Goal: Find contact information: Find contact information

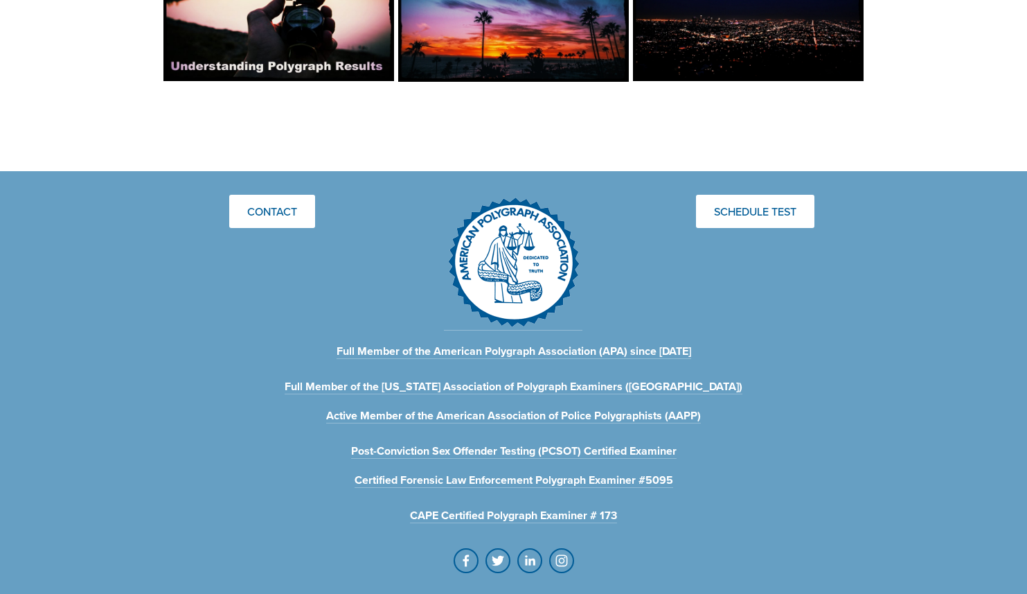
scroll to position [1455, 0]
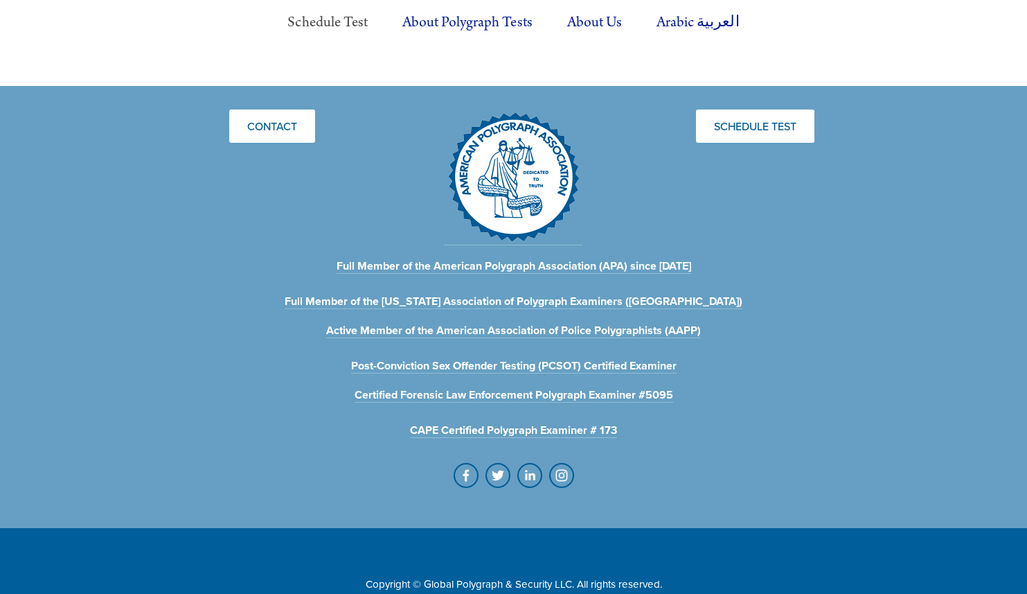
click at [314, 20] on link "Schedule Test" at bounding box center [327, 22] width 110 height 38
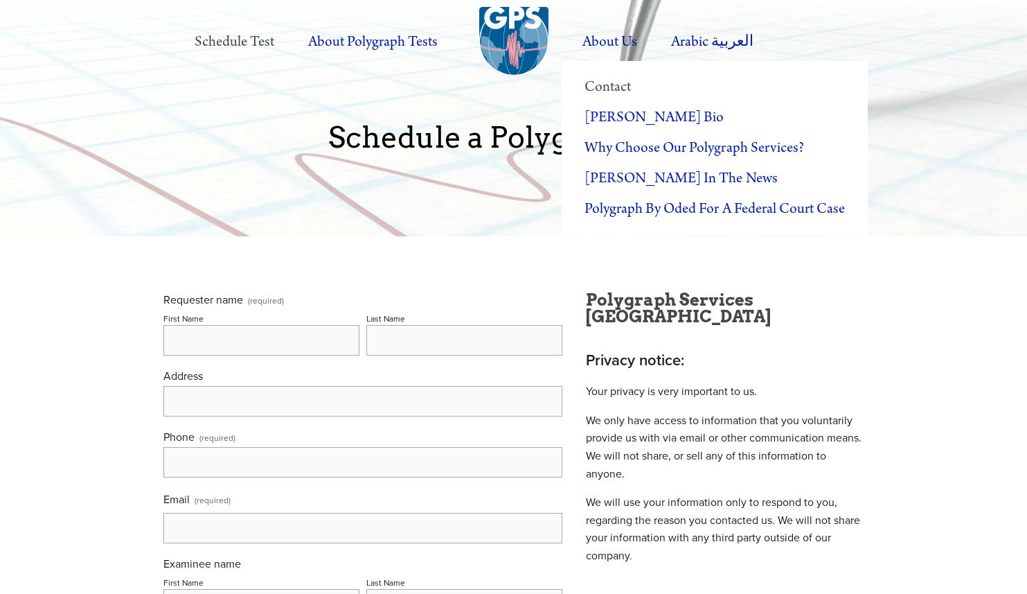
click at [605, 81] on link "Contact" at bounding box center [715, 87] width 306 height 30
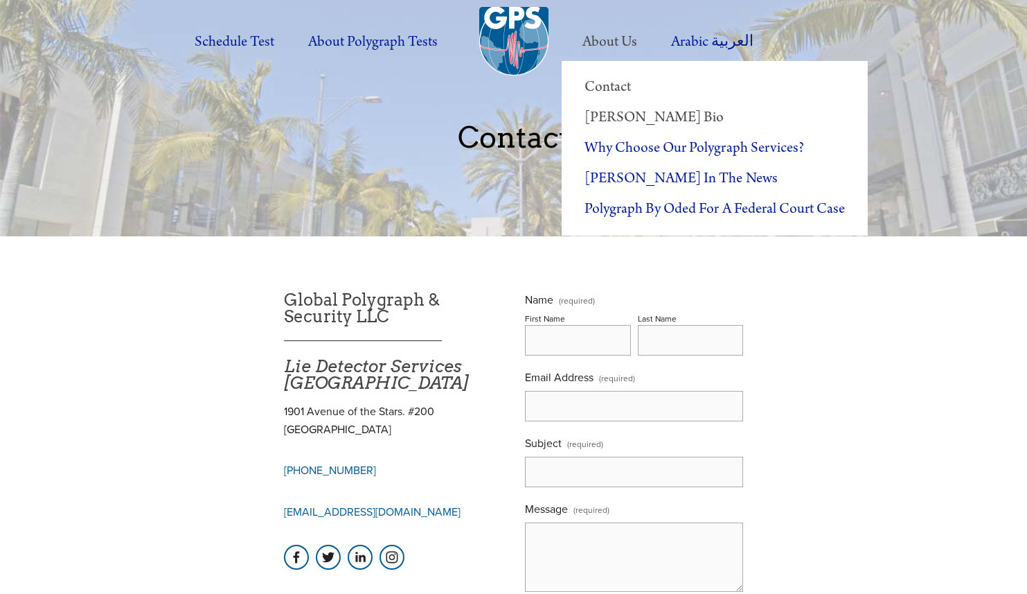
click at [611, 112] on link "[PERSON_NAME] Bio" at bounding box center [715, 118] width 306 height 30
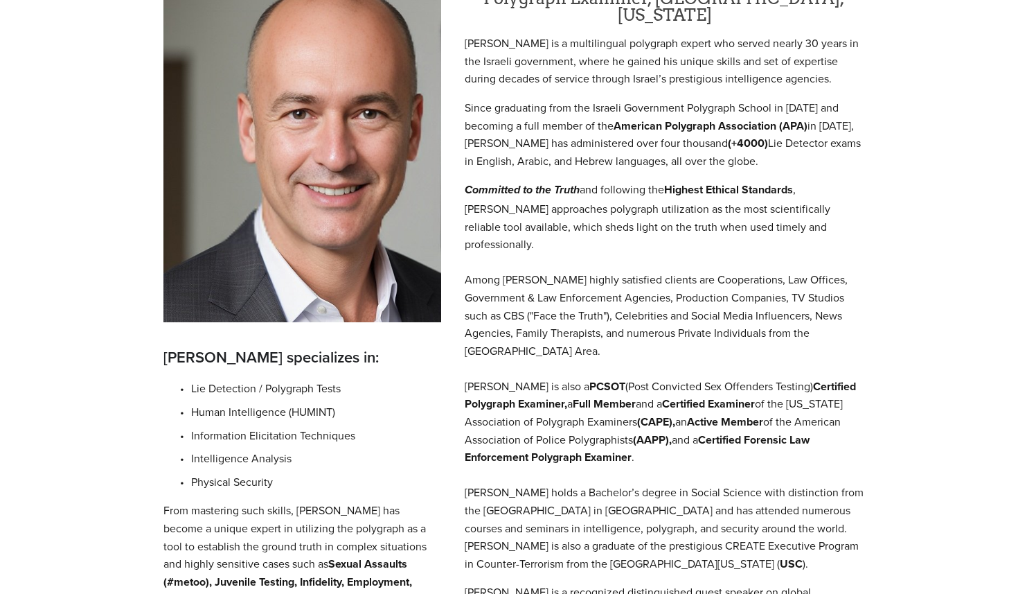
scroll to position [319, 0]
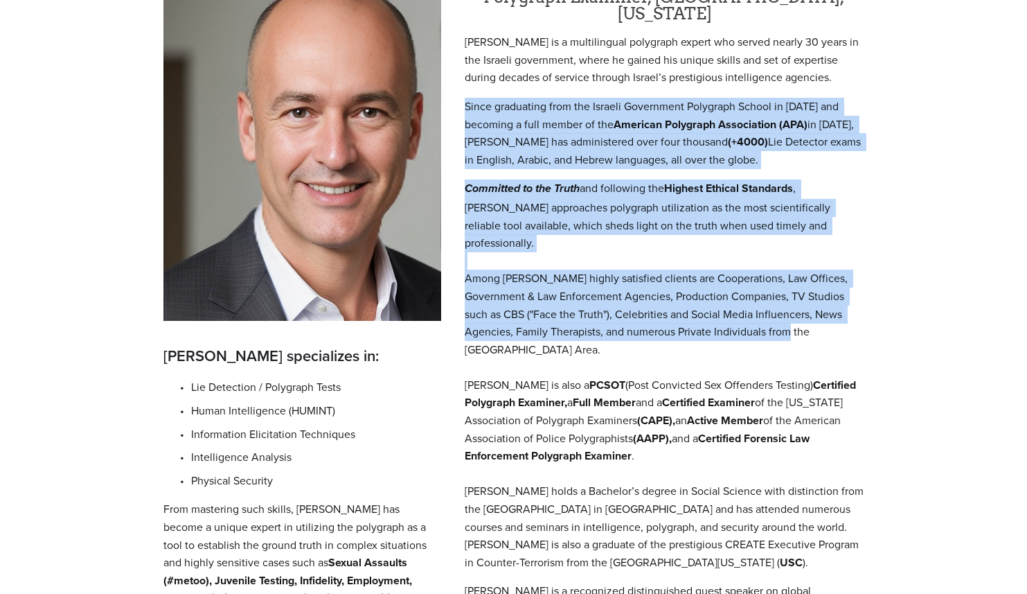
drag, startPoint x: 463, startPoint y: 92, endPoint x: 793, endPoint y: 299, distance: 389.6
click at [793, 299] on div "Oded Gelfer Polygraph Examiner, Beverly Hills, California Mr. Gelfer is a multi…" at bounding box center [664, 312] width 423 height 681
click at [793, 299] on p "Committed to the Truth and following the Highest Ethical Standards , Mr. Gelfer…" at bounding box center [664, 374] width 399 height 391
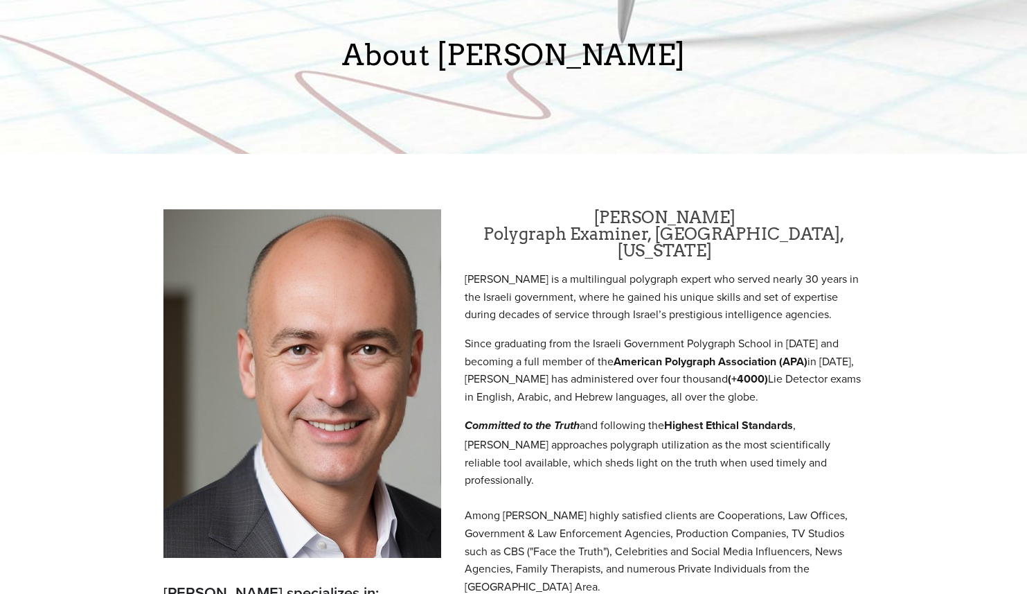
scroll to position [0, 0]
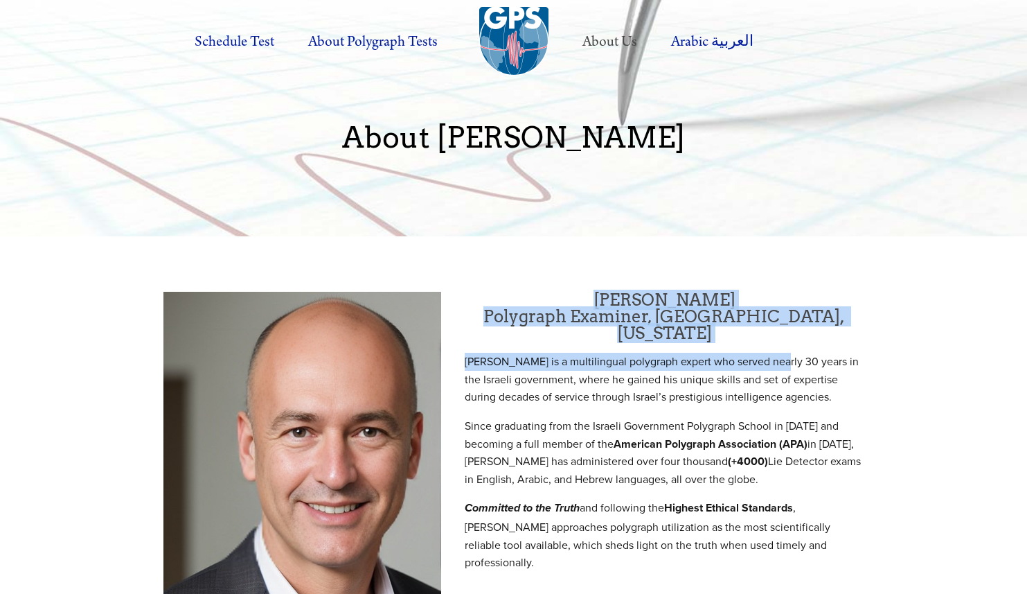
drag, startPoint x: 618, startPoint y: 305, endPoint x: 767, endPoint y: 347, distance: 154.8
click at [767, 353] on p "Mr. Gelfer is a multilingual polygraph expert who served nearly 30 years in the…" at bounding box center [664, 379] width 399 height 53
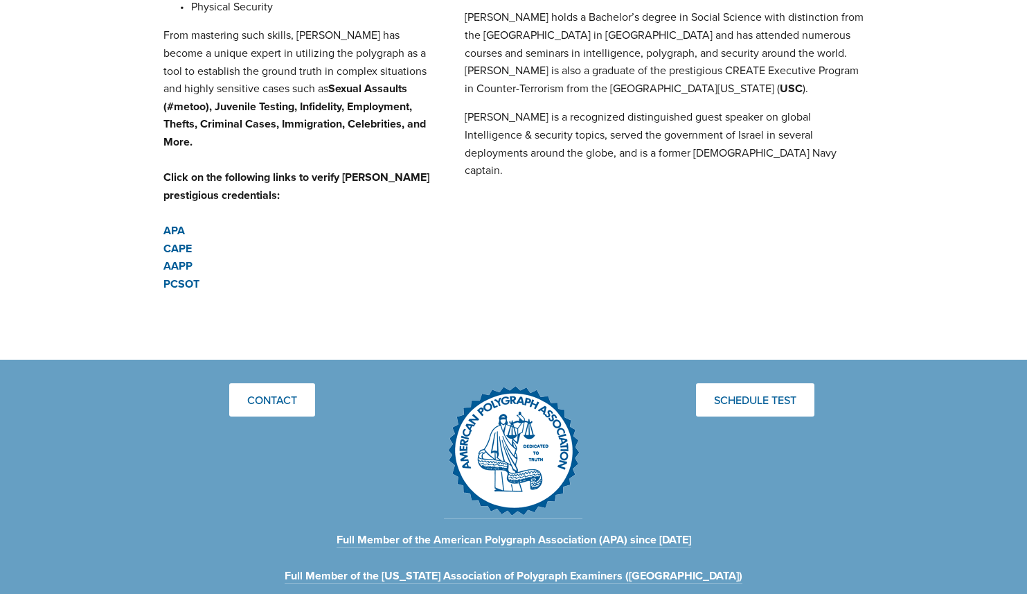
scroll to position [789, 0]
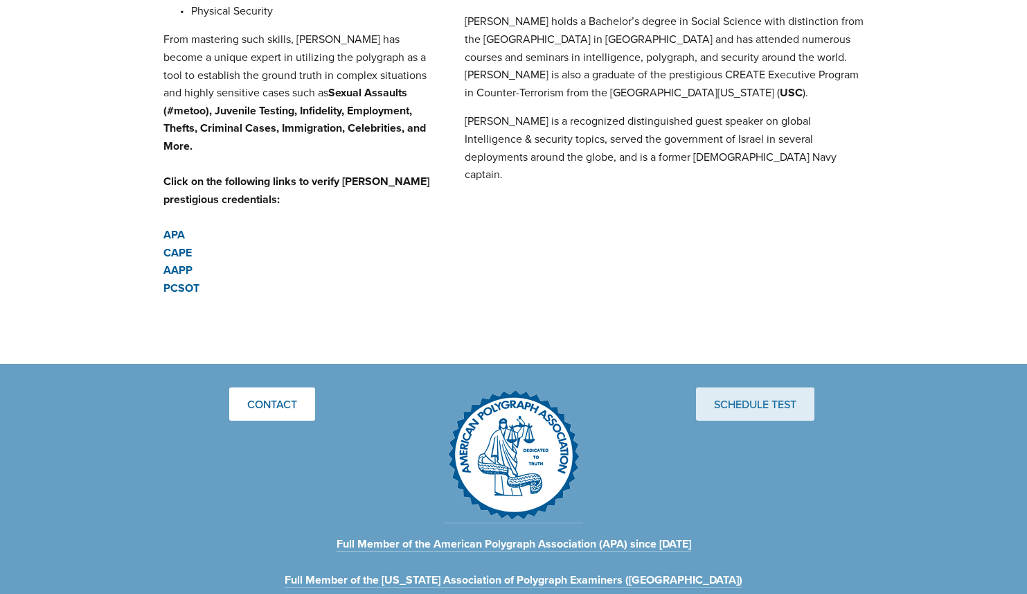
click at [712, 387] on link "Schedule Test" at bounding box center [755, 403] width 118 height 33
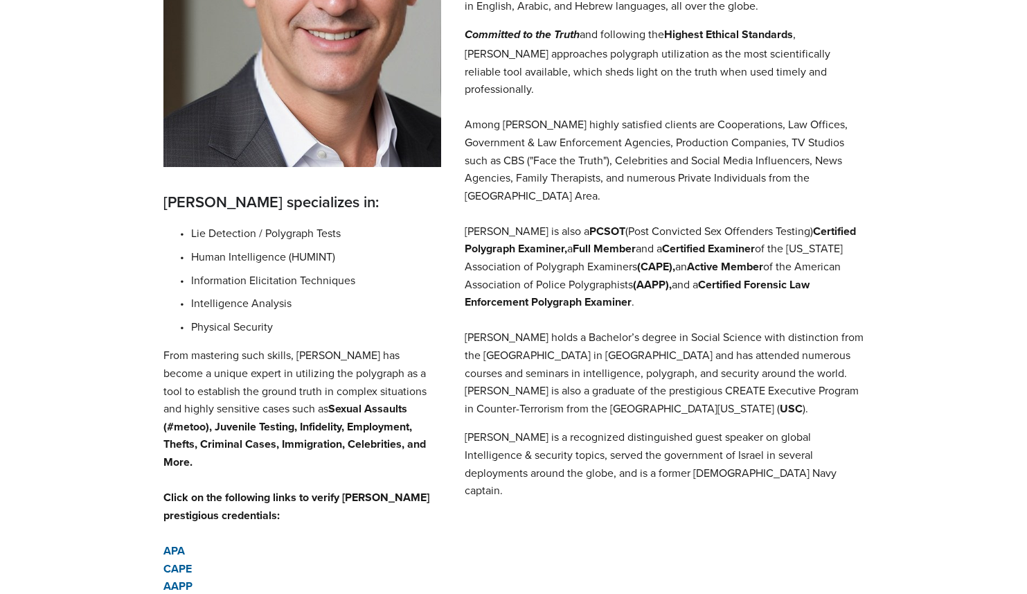
scroll to position [0, 0]
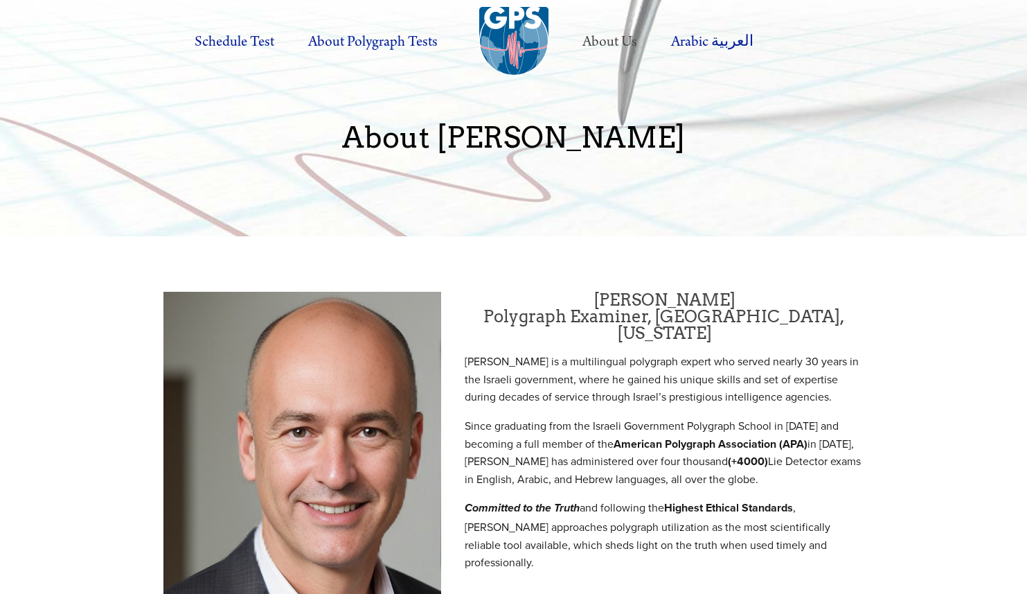
click at [496, 21] on img at bounding box center [513, 41] width 69 height 69
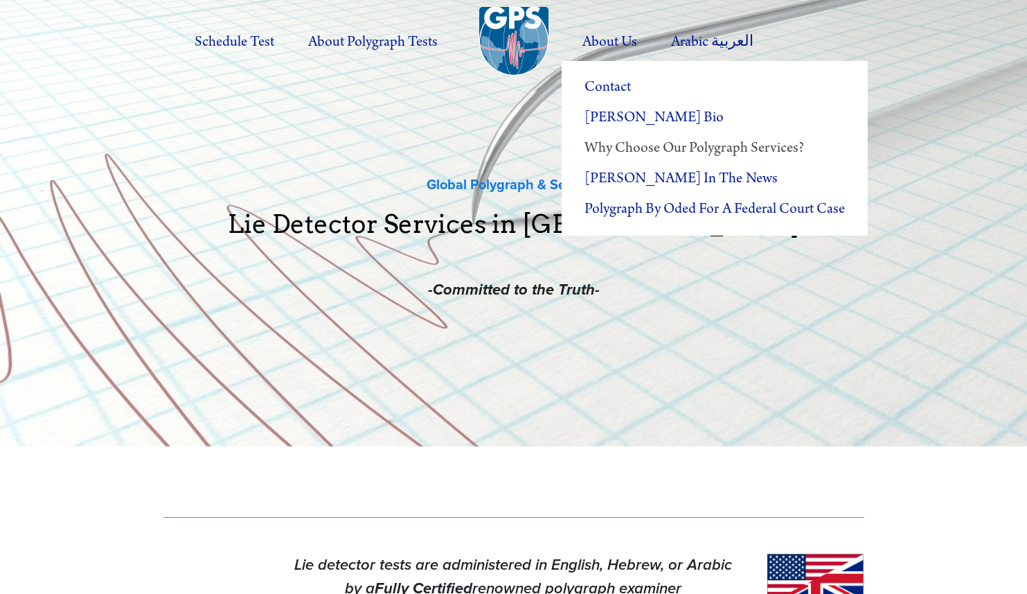
click at [615, 134] on link "Why Choose Our Polygraph Services?" at bounding box center [715, 148] width 306 height 30
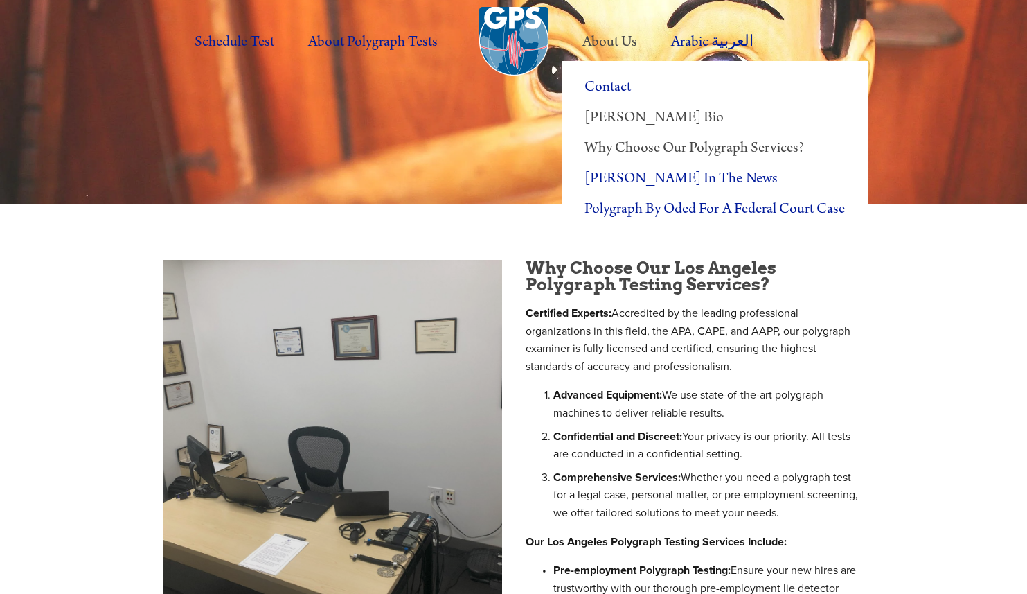
click at [613, 112] on link "[PERSON_NAME] Bio" at bounding box center [715, 118] width 306 height 30
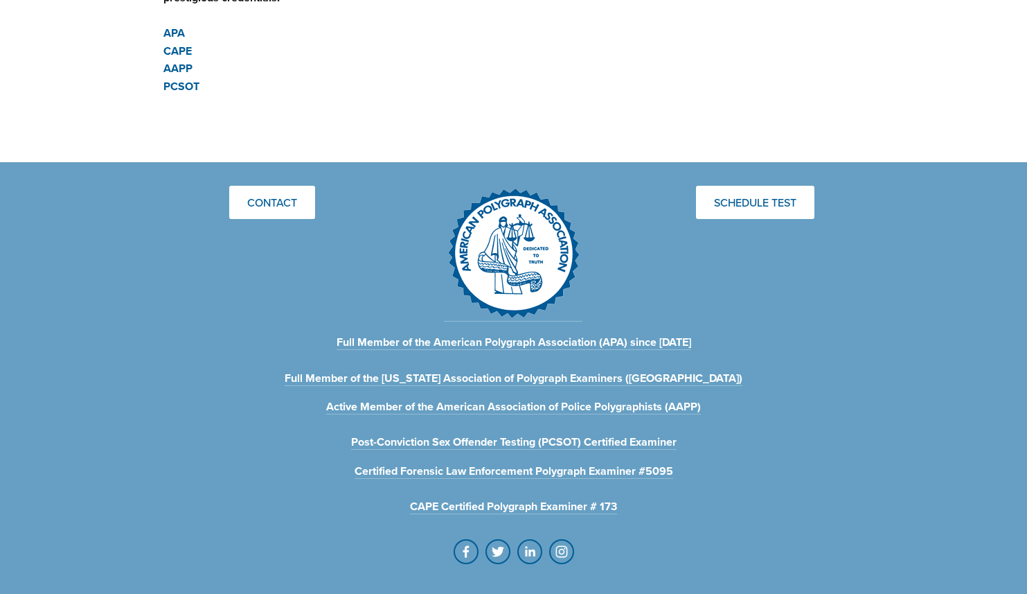
scroll to position [1101, 0]
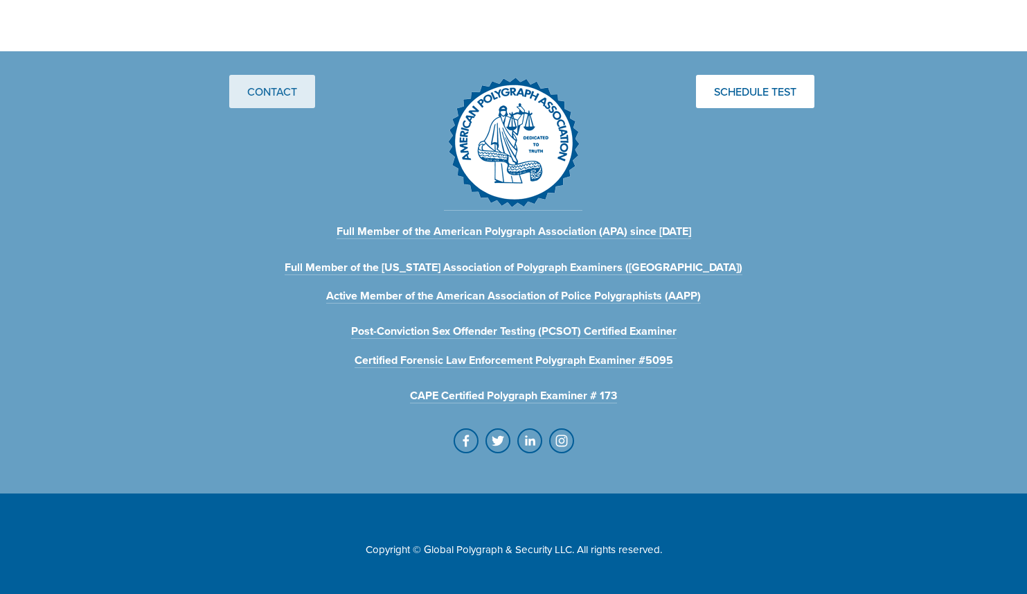
click at [252, 82] on link "Contact" at bounding box center [272, 91] width 86 height 33
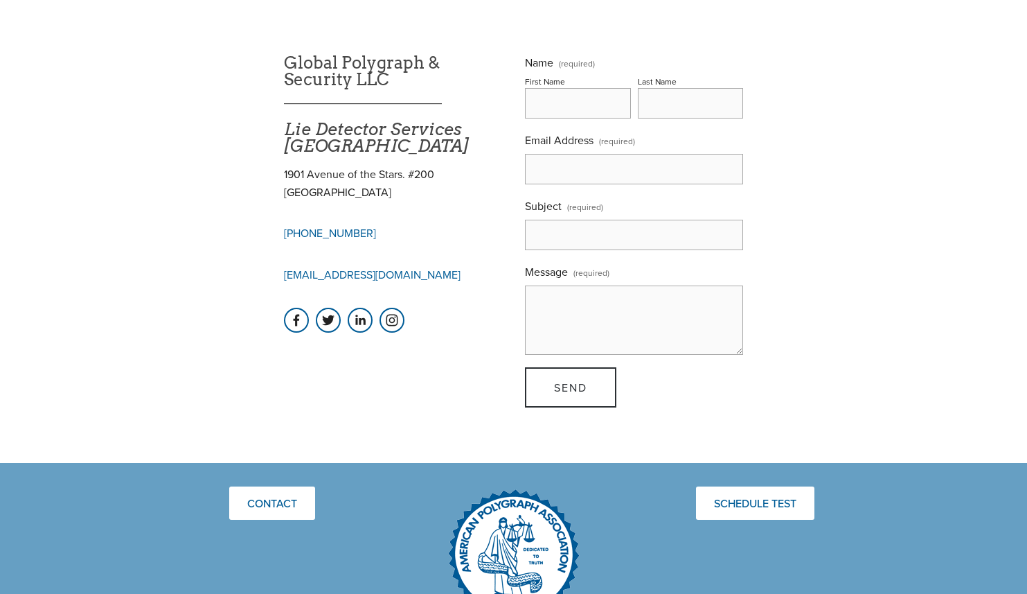
scroll to position [240, 0]
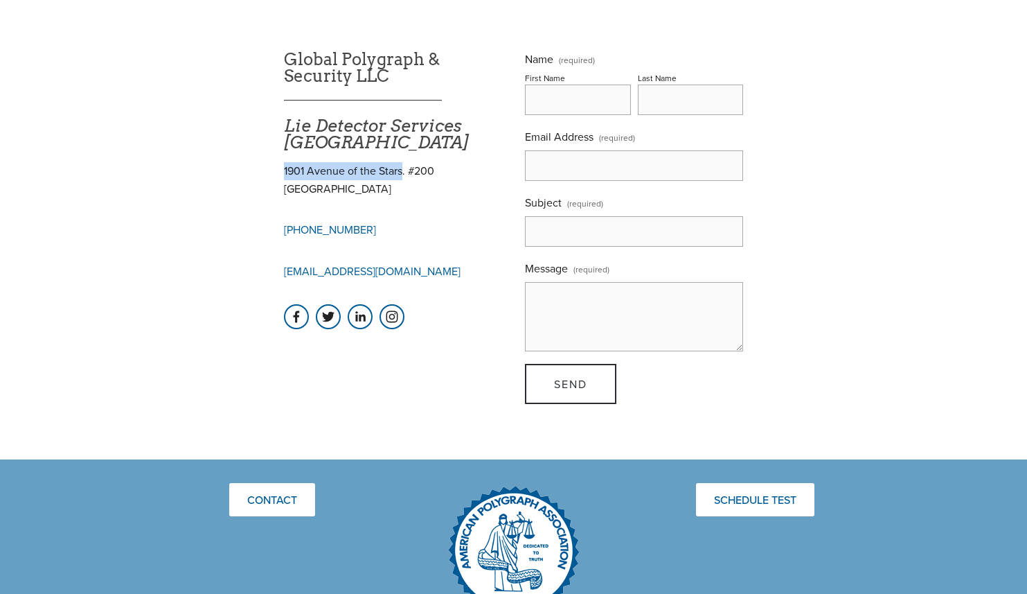
drag, startPoint x: 283, startPoint y: 168, endPoint x: 403, endPoint y: 175, distance: 120.0
click at [403, 175] on p "1901 Avenue of the Stars. #[GEOGRAPHIC_DATA]" at bounding box center [393, 179] width 218 height 35
copy p "1901 Avenue of the Stars"
